Goal: Task Accomplishment & Management: Use online tool/utility

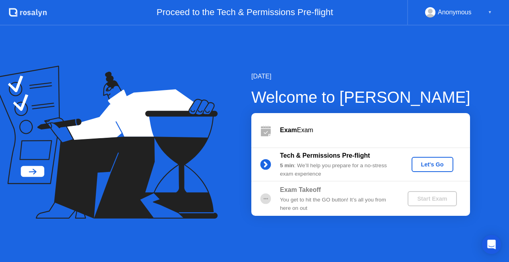
click at [429, 161] on div "Let's Go" at bounding box center [432, 164] width 35 height 6
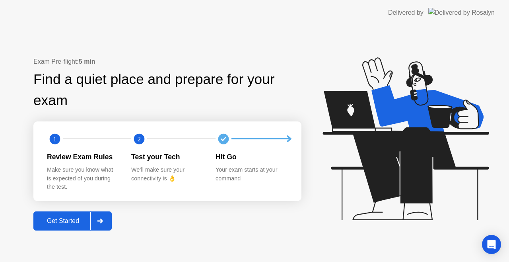
click at [66, 224] on div "Get Started" at bounding box center [63, 220] width 54 height 7
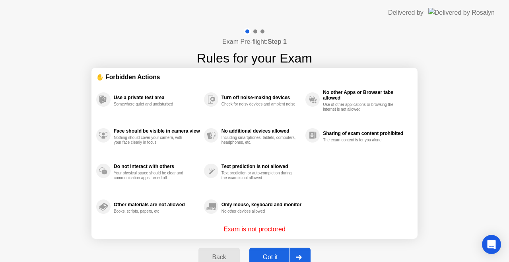
click at [257, 256] on div "Got it" at bounding box center [270, 256] width 37 height 7
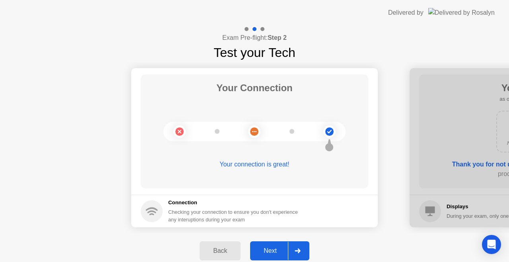
click at [257, 256] on button "Next" at bounding box center [279, 250] width 59 height 19
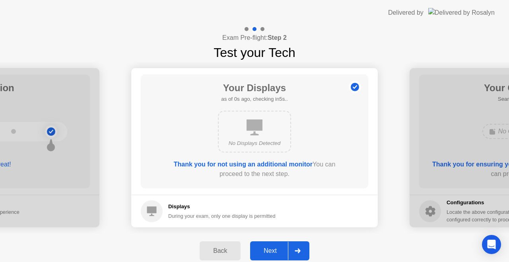
click at [257, 256] on button "Next" at bounding box center [279, 250] width 59 height 19
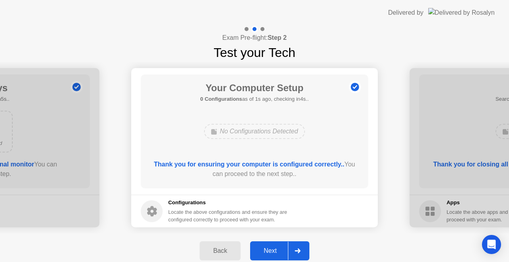
click at [265, 253] on div "Next" at bounding box center [270, 250] width 35 height 7
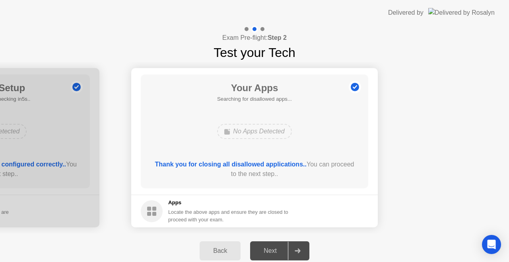
click at [265, 253] on div "Next" at bounding box center [270, 250] width 35 height 7
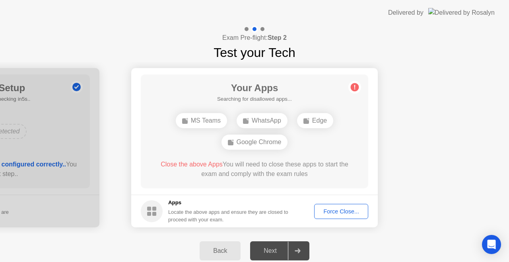
click at [354, 208] on div "Force Close..." at bounding box center [341, 211] width 49 height 6
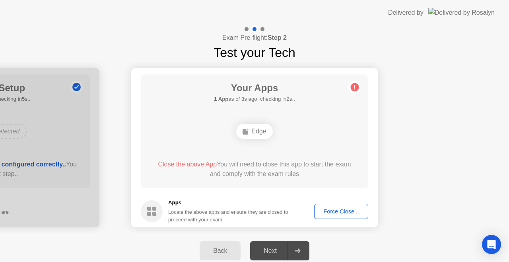
click at [326, 216] on button "Force Close..." at bounding box center [341, 211] width 54 height 15
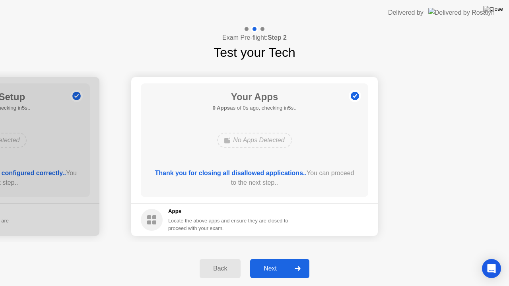
click at [276, 261] on button "Next" at bounding box center [279, 268] width 59 height 19
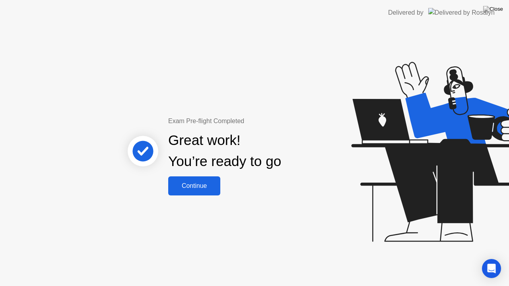
click at [190, 195] on button "Continue" at bounding box center [194, 186] width 52 height 19
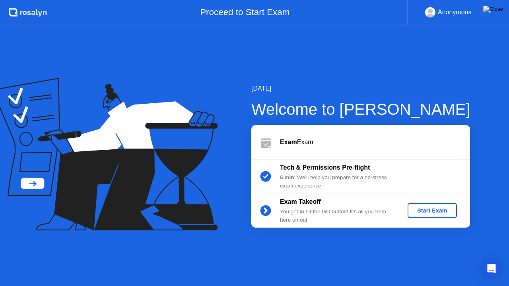
click at [442, 212] on div "Start Exam" at bounding box center [432, 211] width 43 height 6
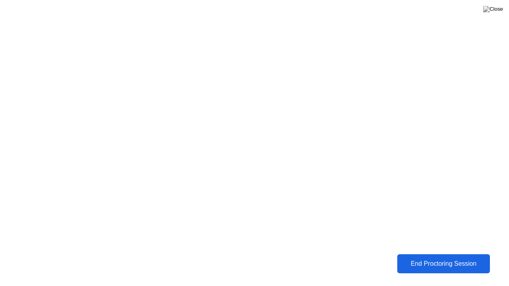
click at [420, 261] on div "End Proctoring Session" at bounding box center [444, 264] width 88 height 7
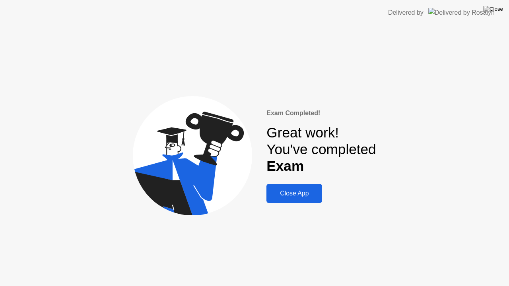
click at [297, 193] on div "Close App" at bounding box center [294, 193] width 51 height 7
